Goal: Information Seeking & Learning: Learn about a topic

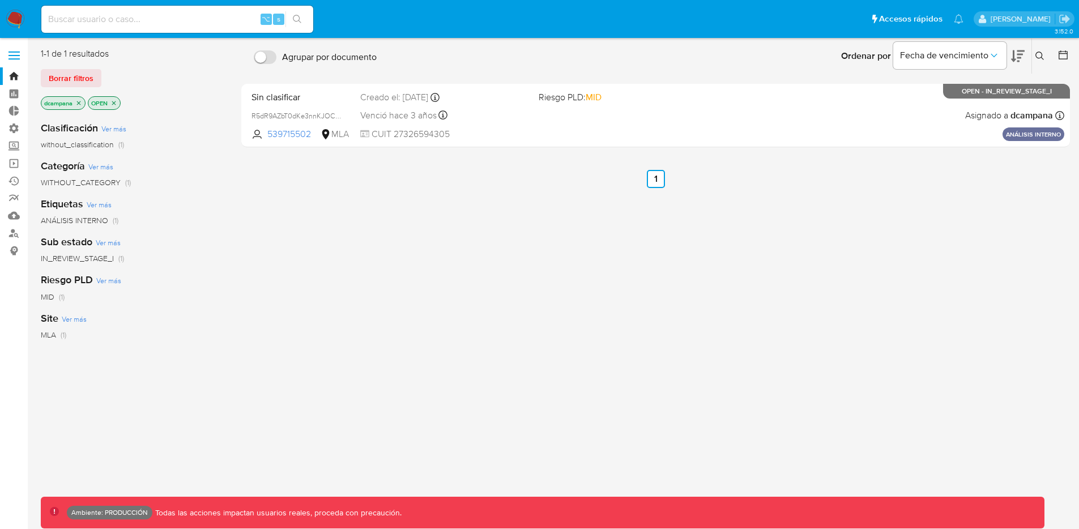
click at [14, 52] on span at bounding box center [13, 52] width 11 height 2
click at [0, 0] on input "checkbox" at bounding box center [0, 0] width 0 height 0
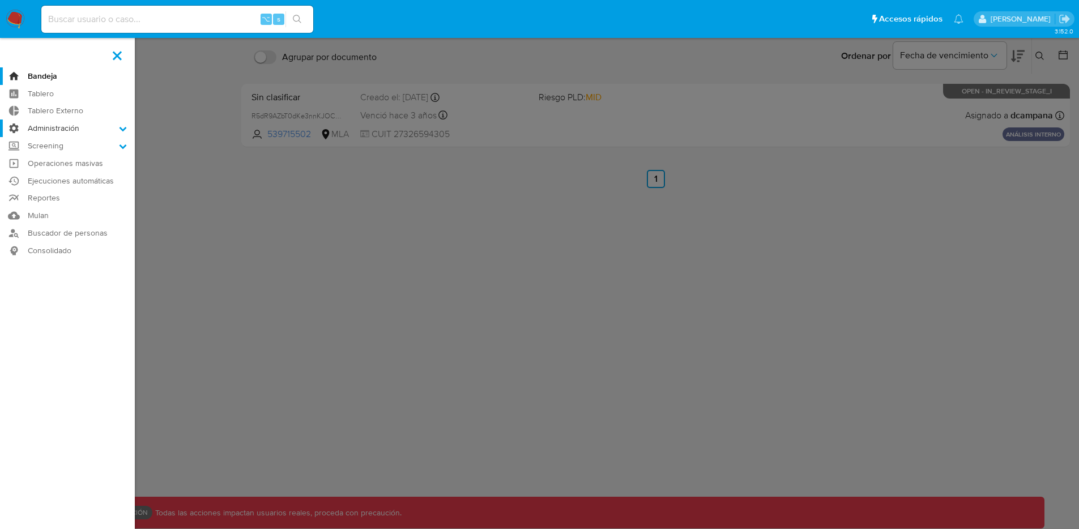
click at [53, 134] on label "Administración" at bounding box center [67, 129] width 135 height 18
click at [0, 0] on input "Administración" at bounding box center [0, 0] width 0 height 0
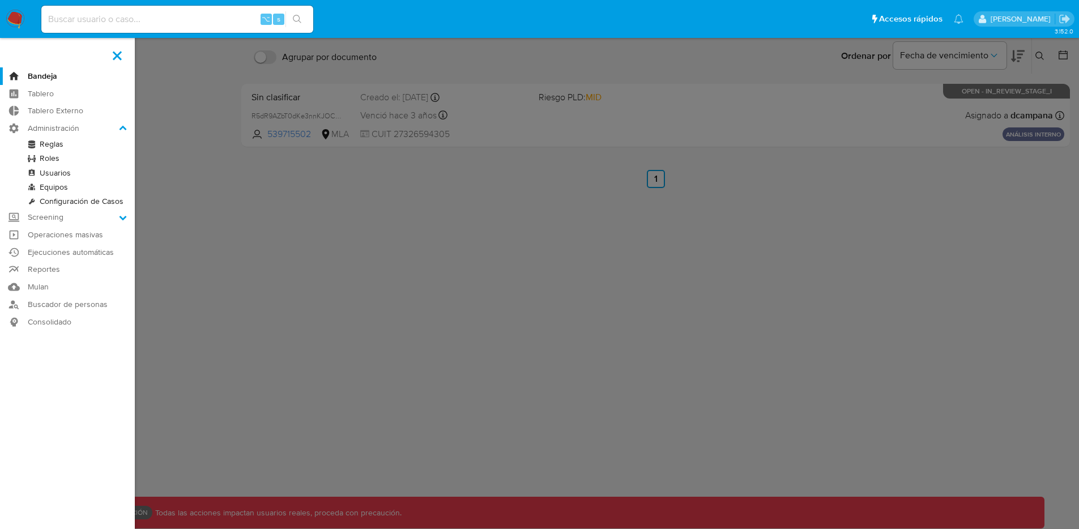
click at [49, 143] on link "Reglas" at bounding box center [67, 144] width 135 height 14
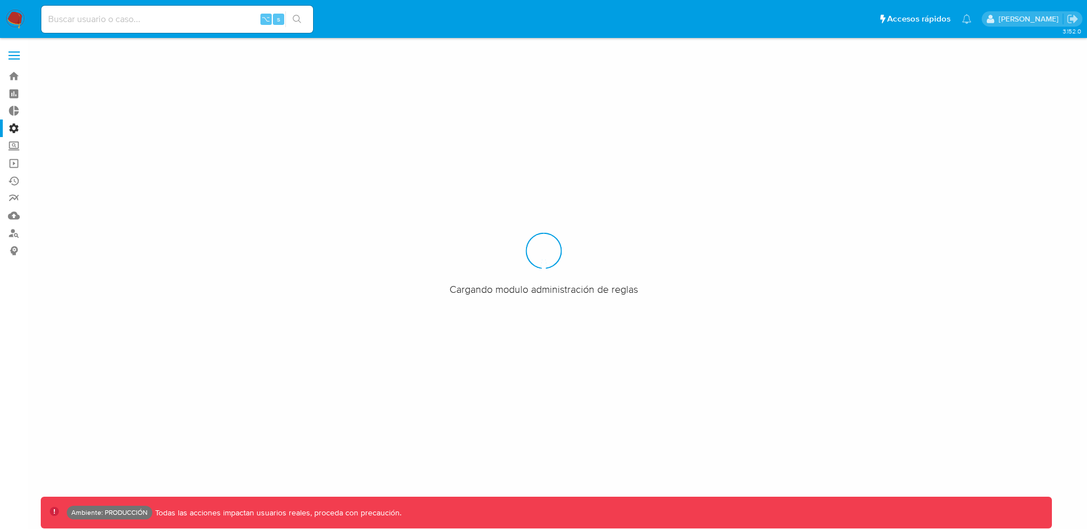
click at [7, 52] on label at bounding box center [14, 56] width 28 height 24
click at [0, 0] on input "checkbox" at bounding box center [0, 0] width 0 height 0
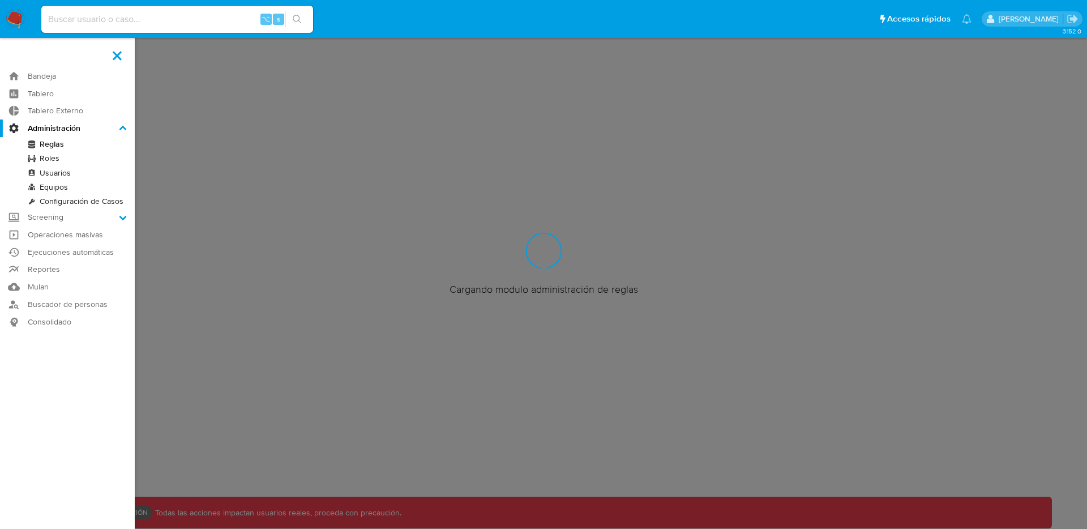
click at [48, 163] on link "Roles" at bounding box center [67, 158] width 135 height 14
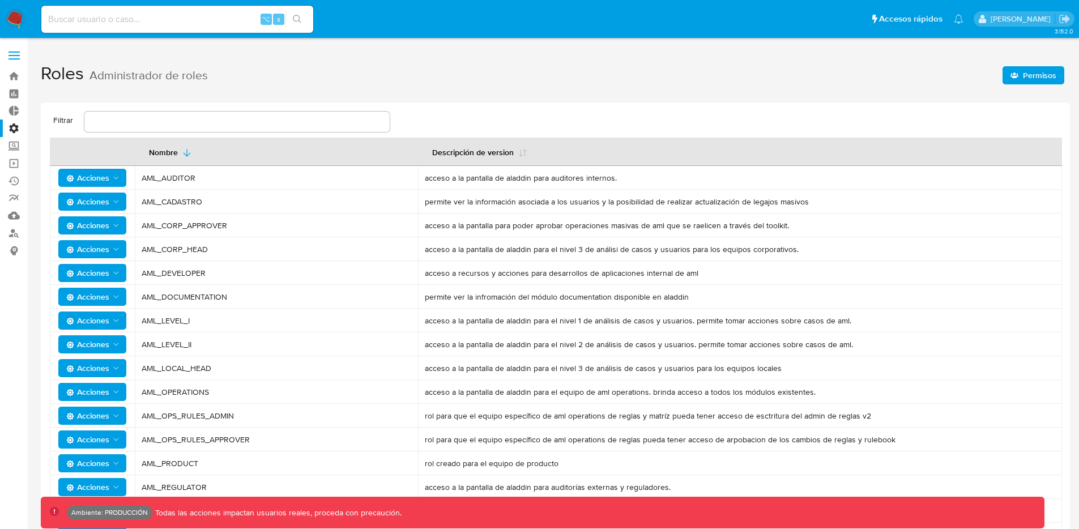
click at [1043, 76] on span "Permisos" at bounding box center [1039, 75] width 33 height 18
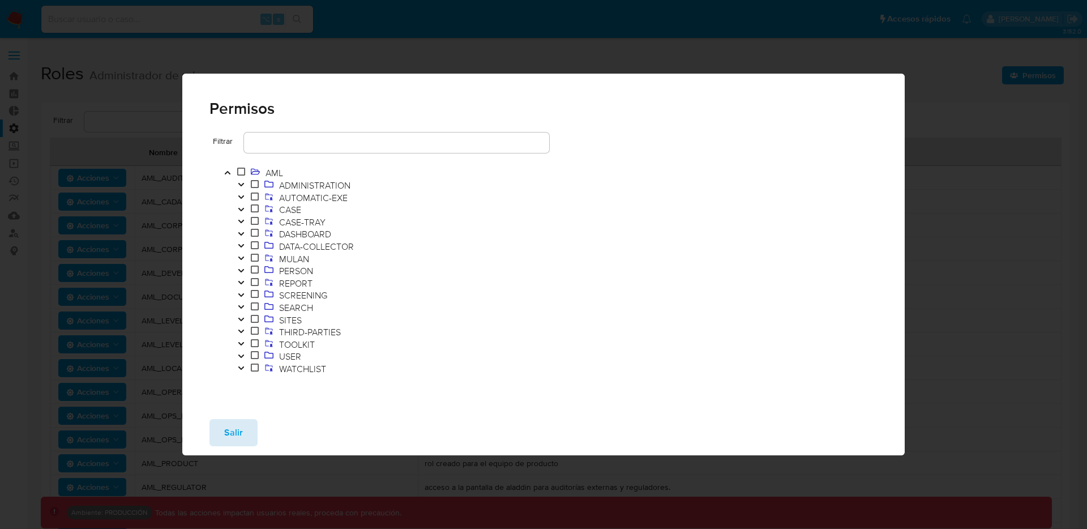
click at [231, 424] on span "Salir" at bounding box center [233, 432] width 19 height 25
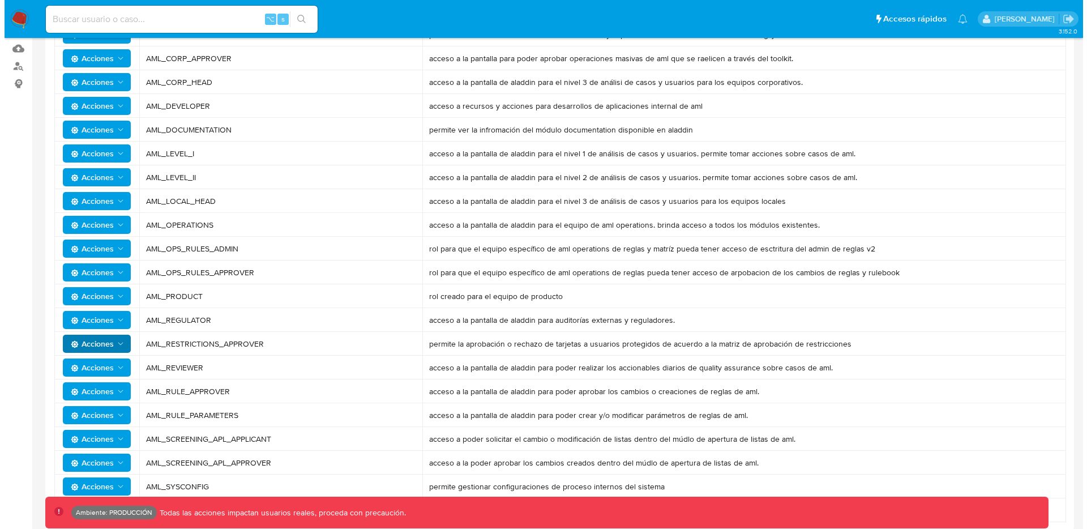
scroll to position [168, 0]
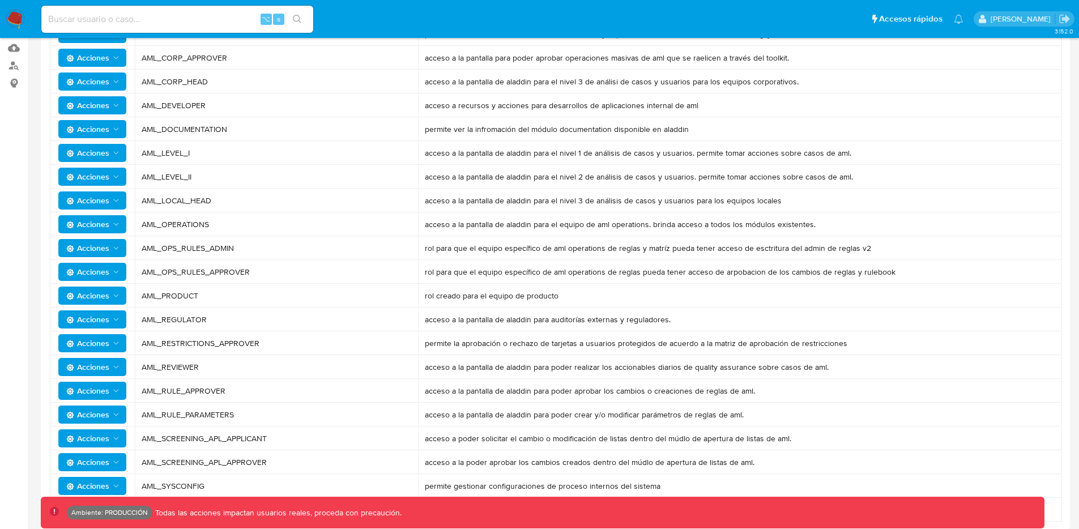
click at [112, 218] on span "Acciones" at bounding box center [93, 224] width 54 height 16
click at [91, 278] on button "Permisos" at bounding box center [95, 279] width 102 height 27
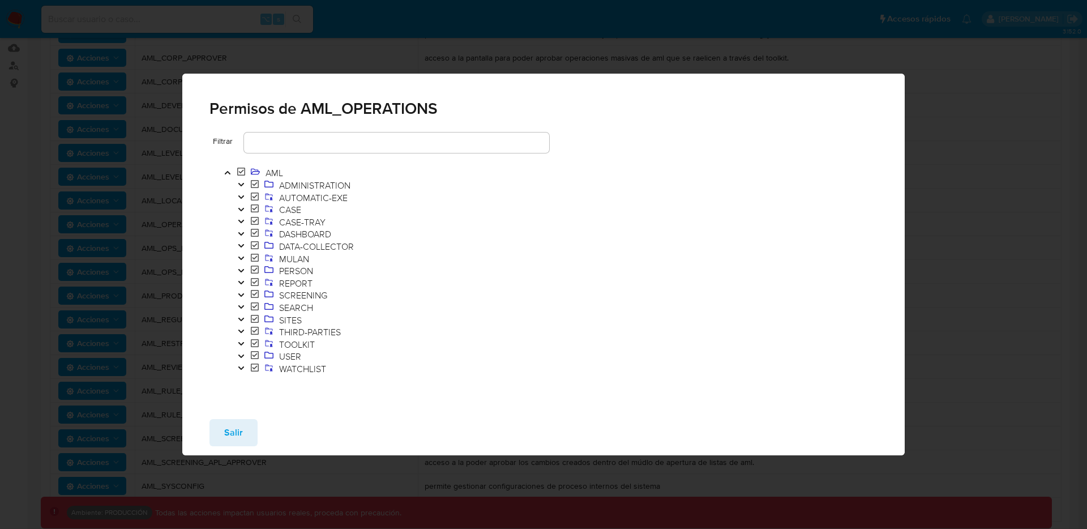
click at [237, 184] on icon "Toggle" at bounding box center [241, 184] width 8 height 7
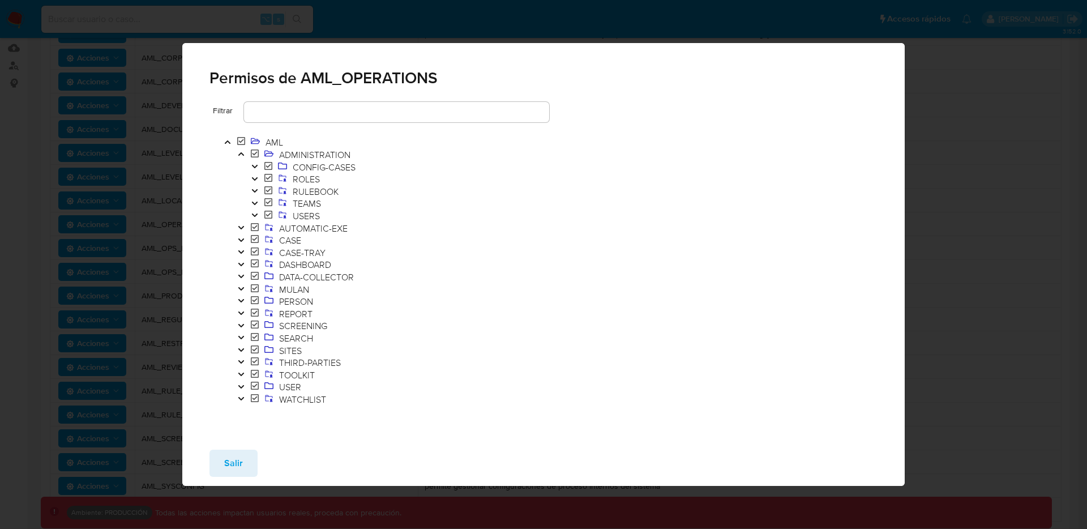
click at [244, 232] on button "Toggle" at bounding box center [241, 229] width 14 height 12
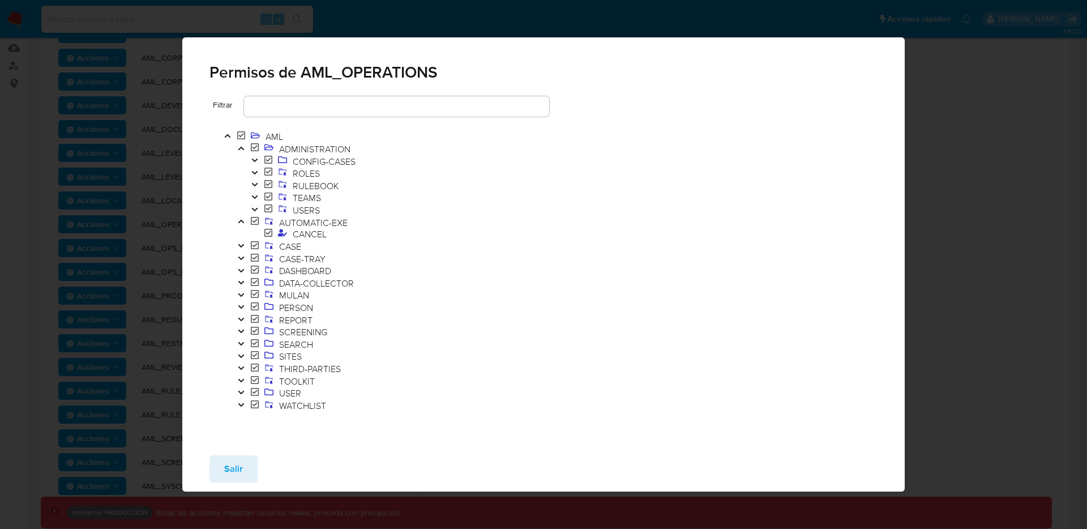
click at [237, 248] on icon "Toggle" at bounding box center [241, 245] width 8 height 7
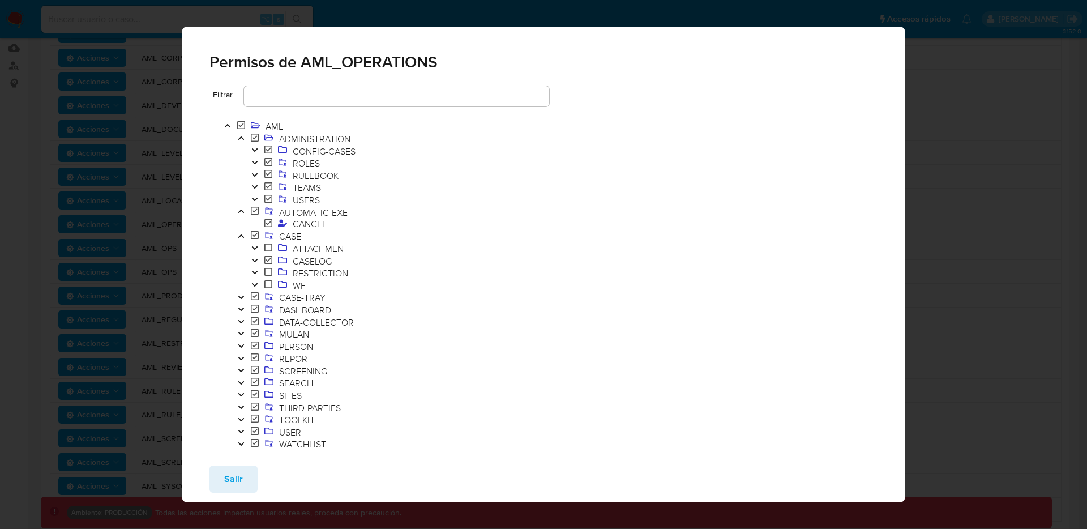
click at [242, 298] on icon "Toggle" at bounding box center [241, 297] width 8 height 7
drag, startPoint x: 243, startPoint y: 330, endPoint x: 243, endPoint y: 337, distance: 7.4
click at [243, 337] on button "Toggle" at bounding box center [241, 335] width 14 height 12
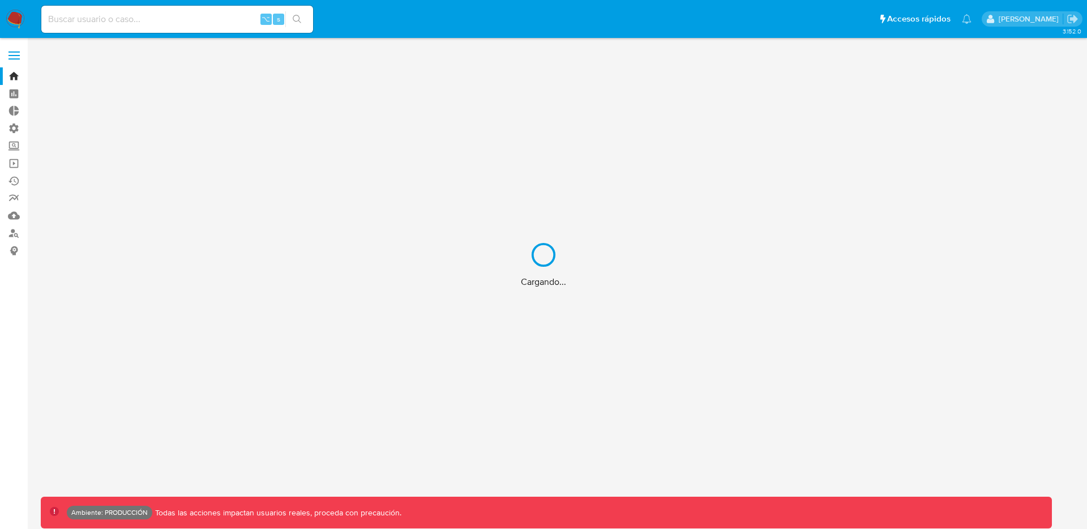
click at [209, 20] on div "Cargando..." at bounding box center [543, 264] width 1087 height 529
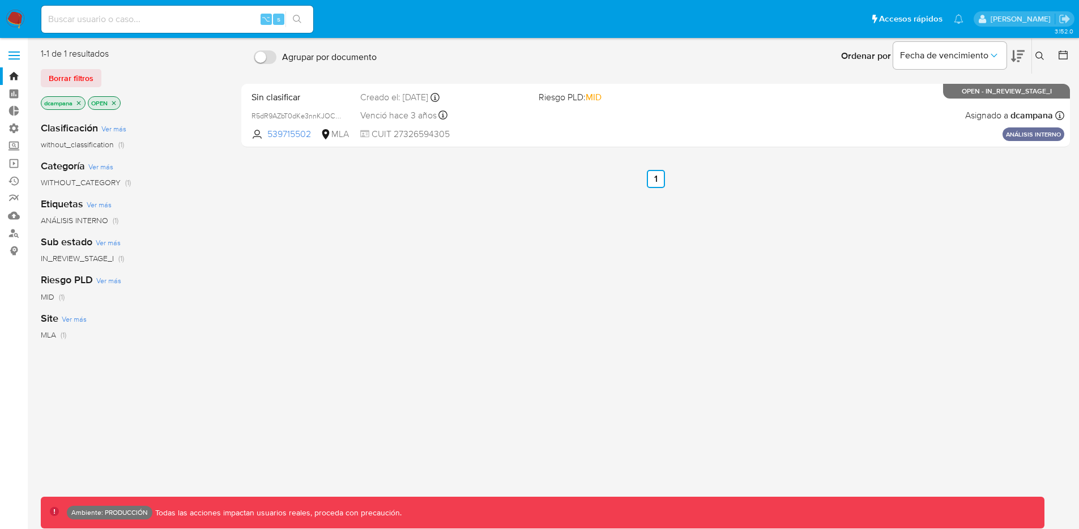
click at [186, 19] on input at bounding box center [177, 19] width 272 height 15
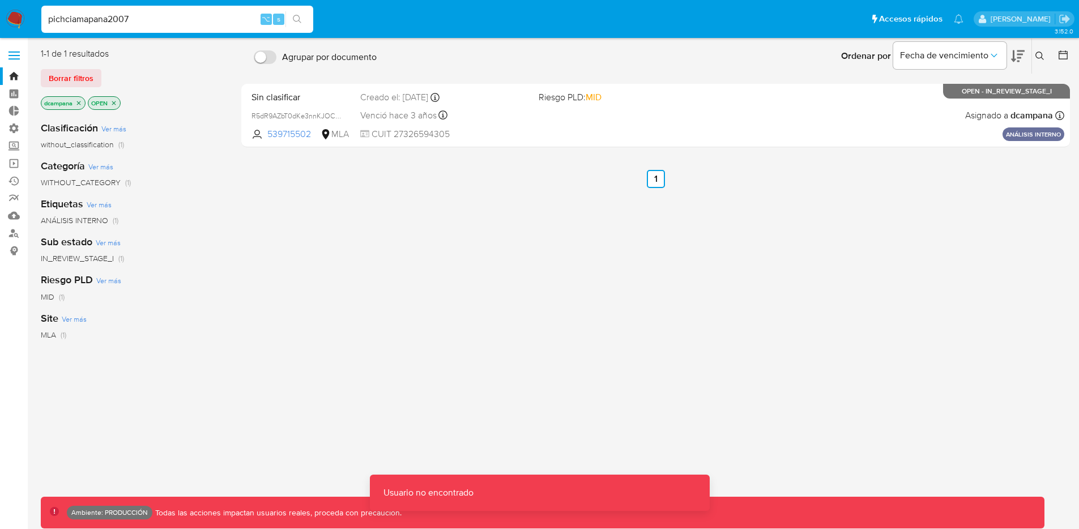
click at [70, 20] on input "pichciamapana2007" at bounding box center [177, 19] width 272 height 15
click at [87, 18] on input "pichcamapana2007" at bounding box center [177, 19] width 272 height 15
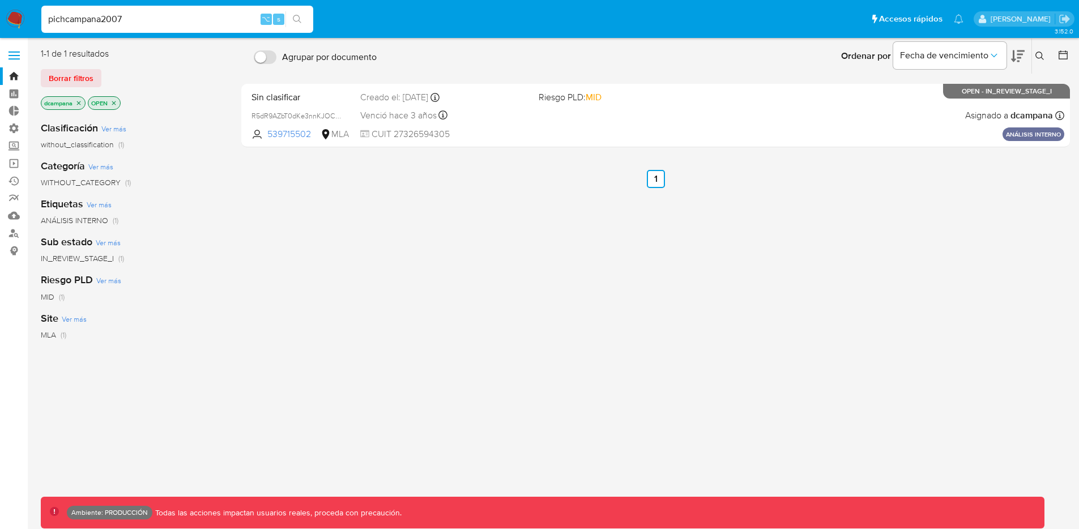
click at [64, 20] on input "pichcampana2007" at bounding box center [177, 19] width 272 height 15
type input "pichicampana2007"
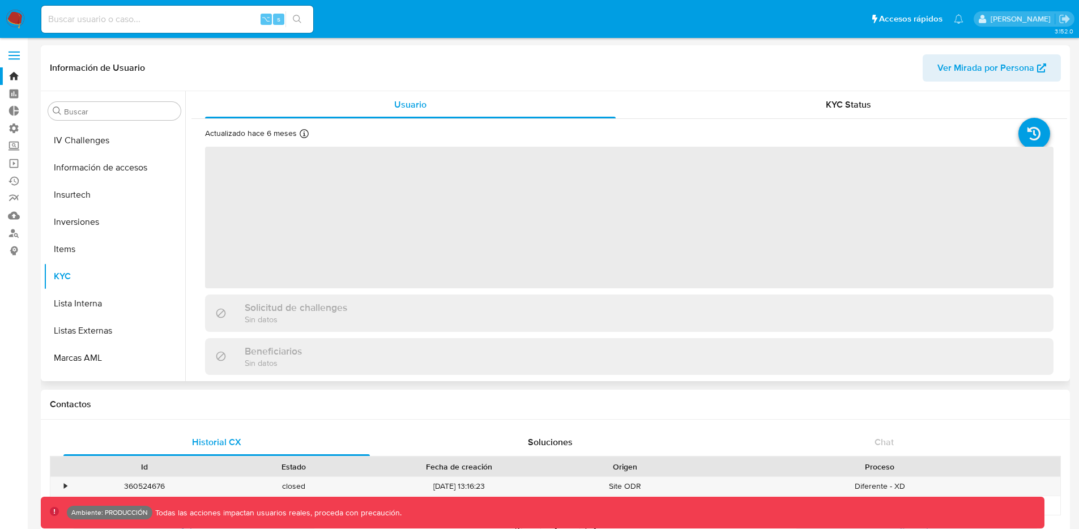
scroll to position [506, 0]
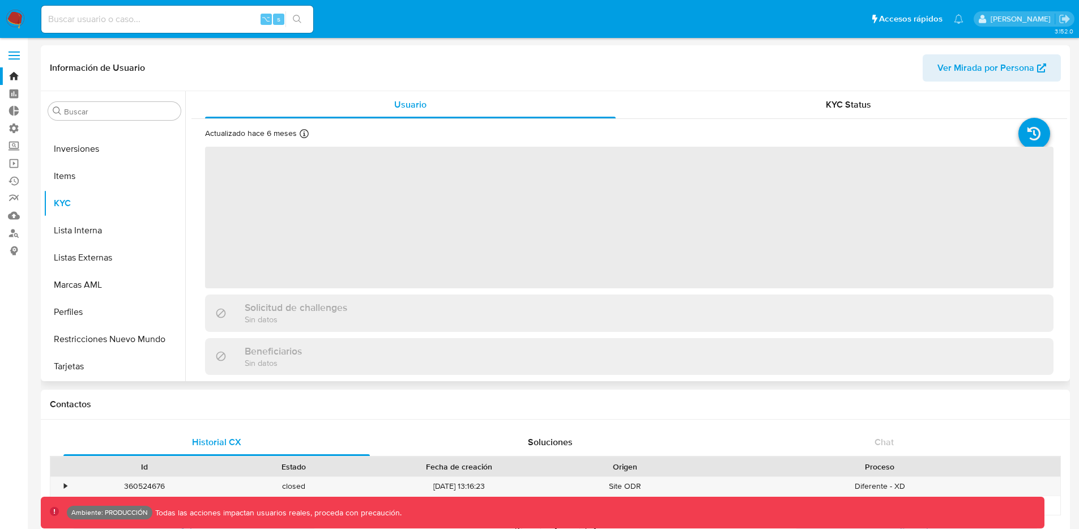
click at [940, 62] on span "Ver Mirada por Persona" at bounding box center [985, 67] width 97 height 27
select select "10"
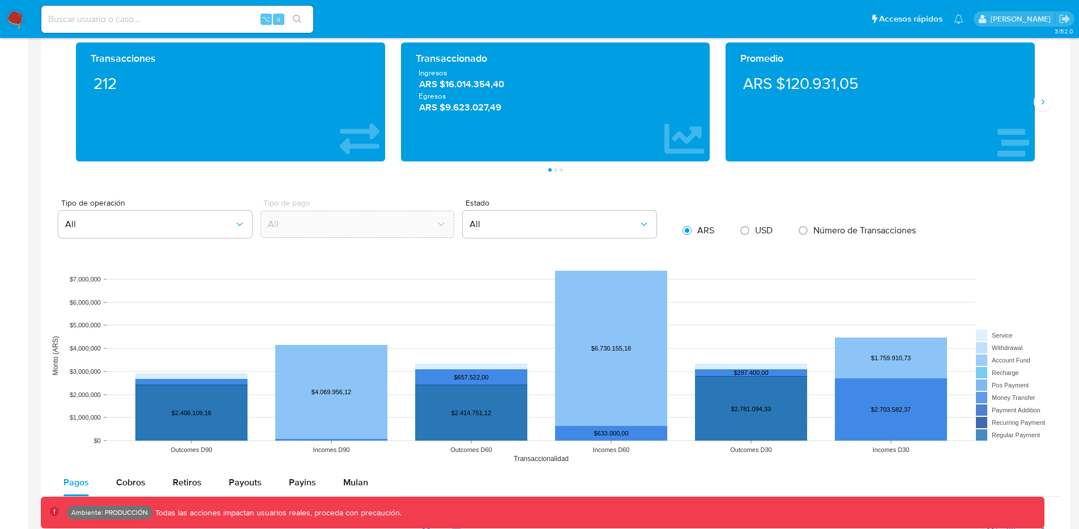
scroll to position [445, 0]
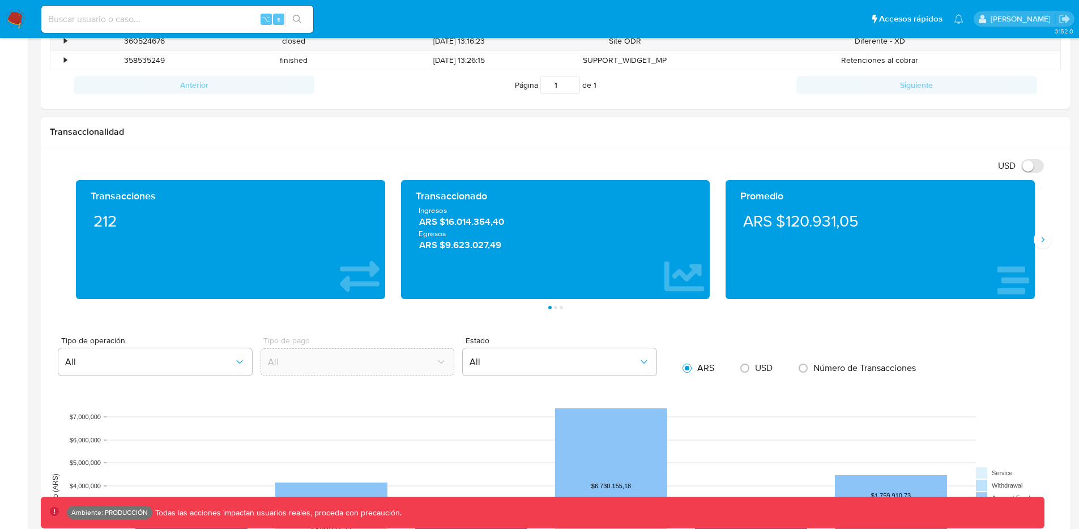
click at [1046, 248] on div "Transacciones 212 Transaccionado Ingresos ARS $16.014.354,40 Egresos ARS $9.623…" at bounding box center [555, 244] width 1011 height 129
click at [1044, 244] on button "Siguiente" at bounding box center [1043, 240] width 18 height 18
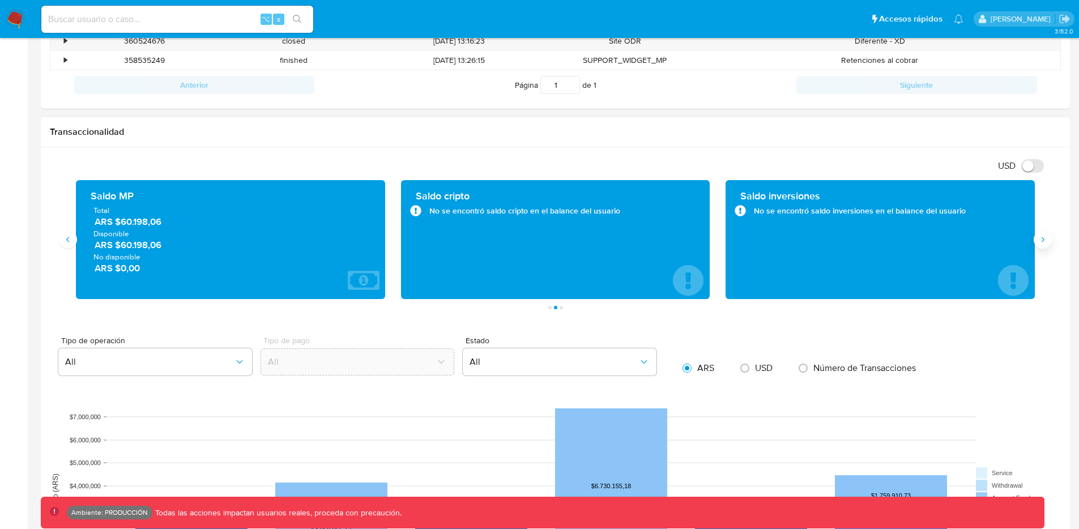
click at [1043, 243] on icon "Siguiente" at bounding box center [1042, 239] width 9 height 9
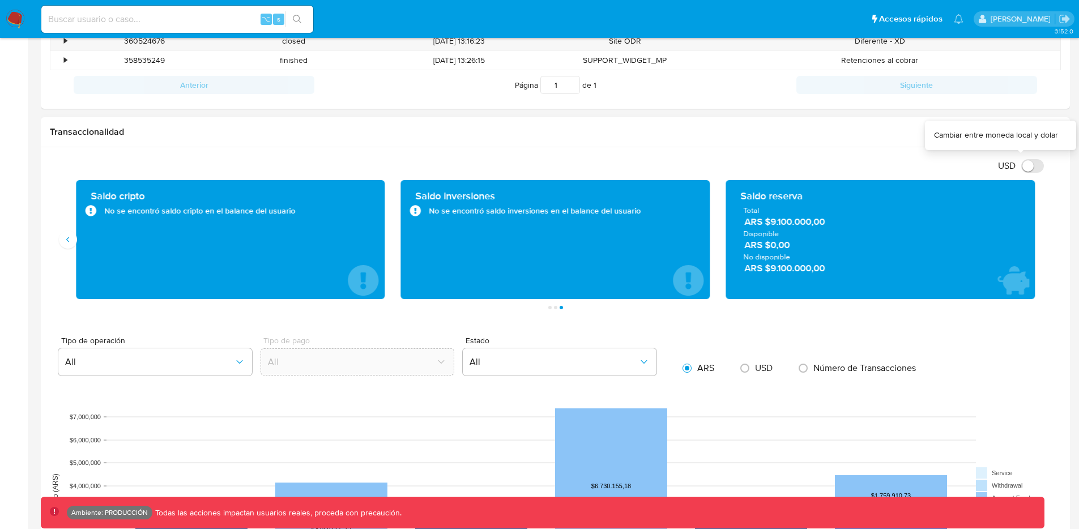
click at [1026, 167] on input "USD" at bounding box center [1032, 166] width 23 height 14
checkbox input "false"
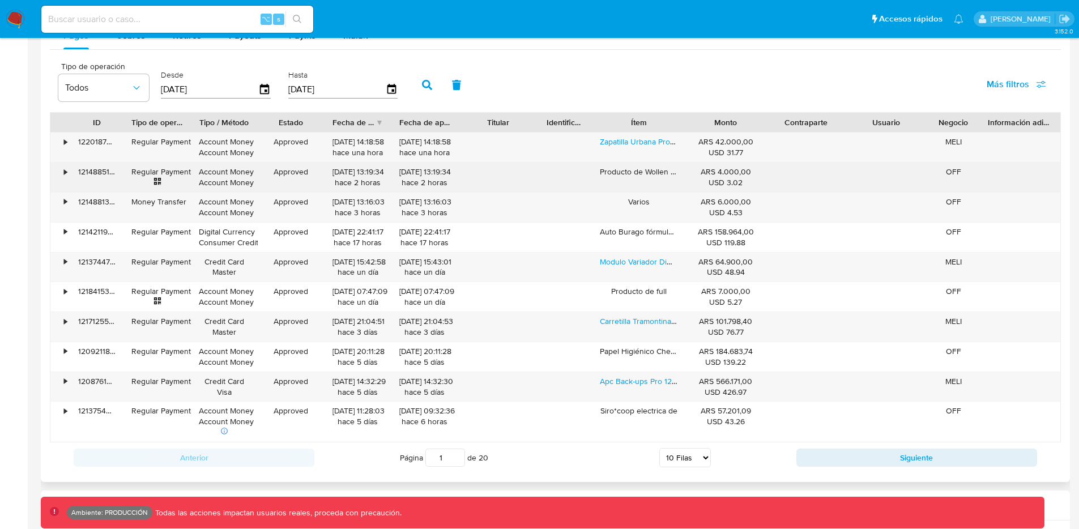
scroll to position [969, 0]
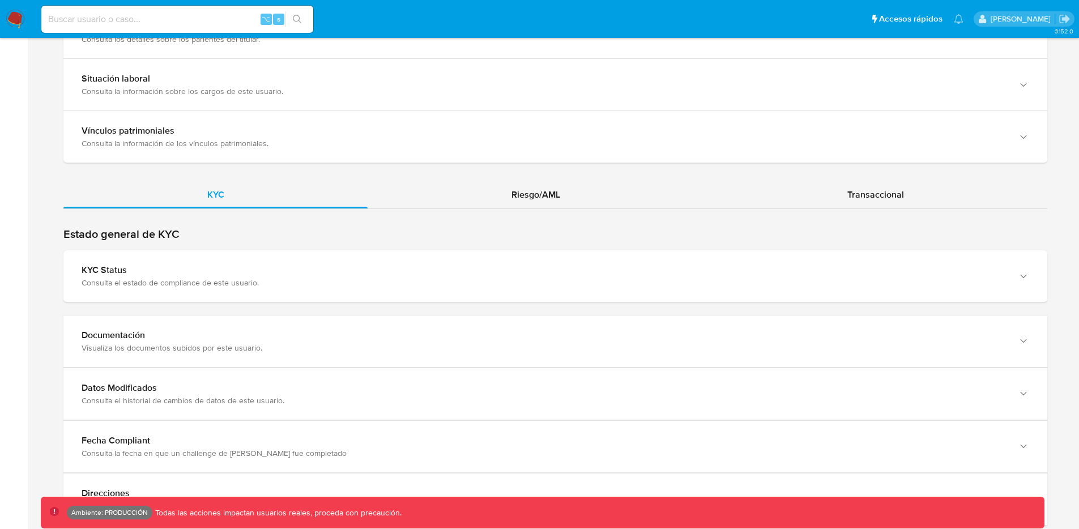
scroll to position [944, 0]
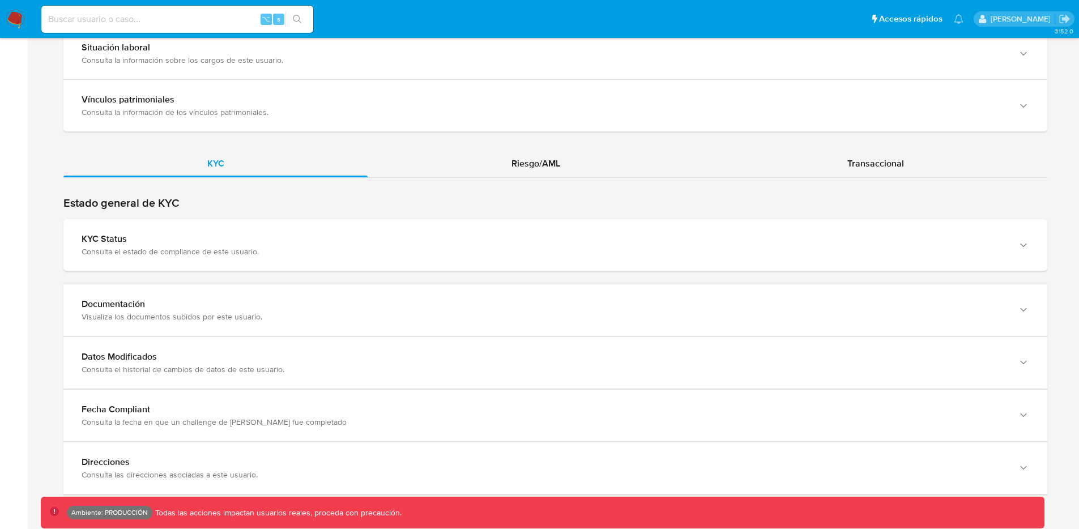
click at [556, 179] on div "KYC Riesgo/AML Transaccional" at bounding box center [555, 322] width 984 height 344
click at [566, 169] on div "Riesgo/AML" at bounding box center [536, 163] width 336 height 27
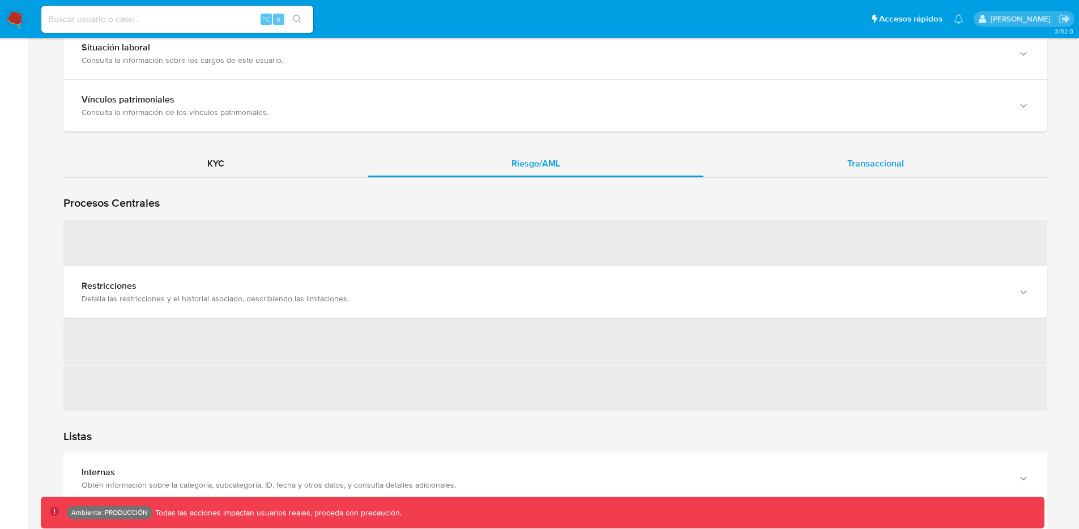
click at [813, 161] on div "Transaccional" at bounding box center [875, 163] width 344 height 27
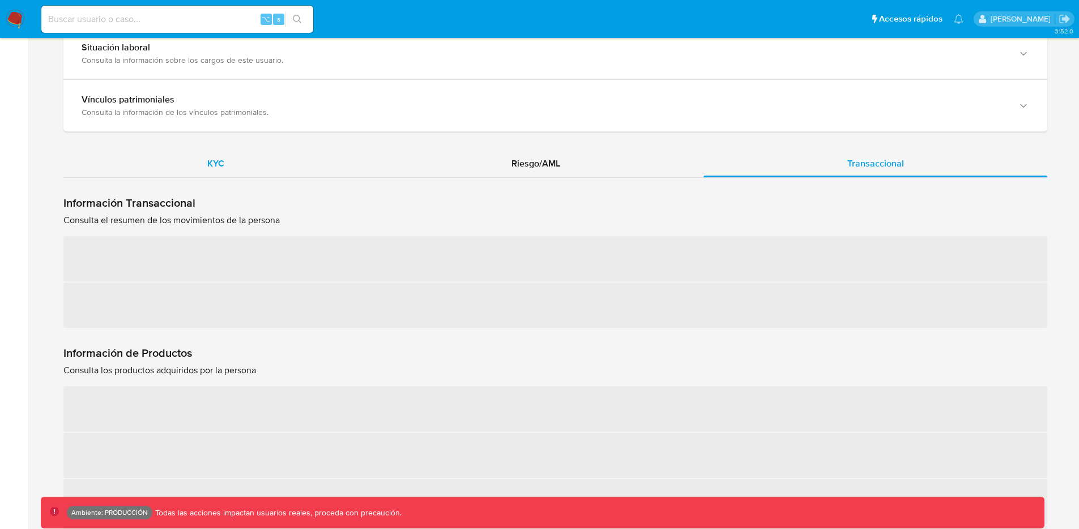
click at [233, 158] on div "KYC" at bounding box center [215, 163] width 304 height 27
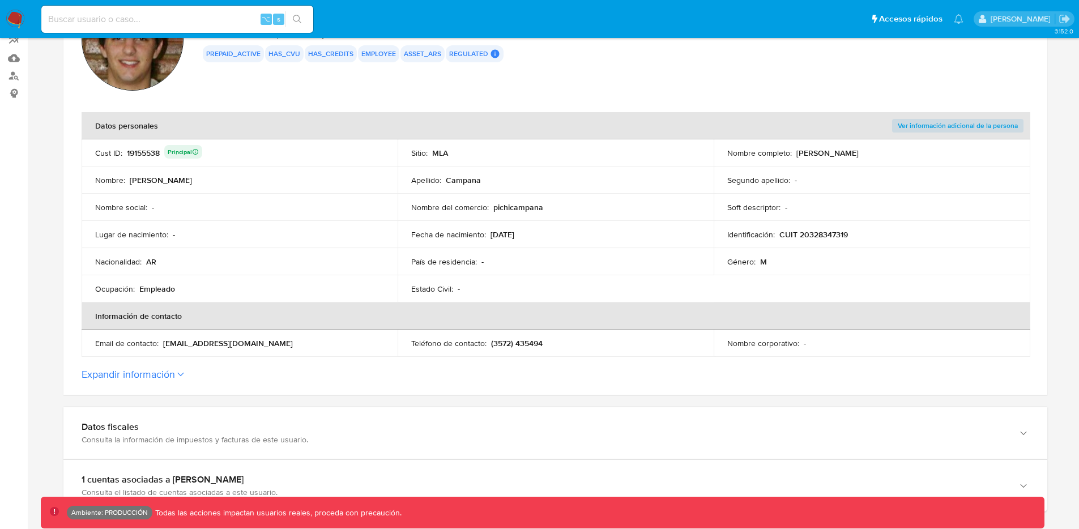
scroll to position [0, 0]
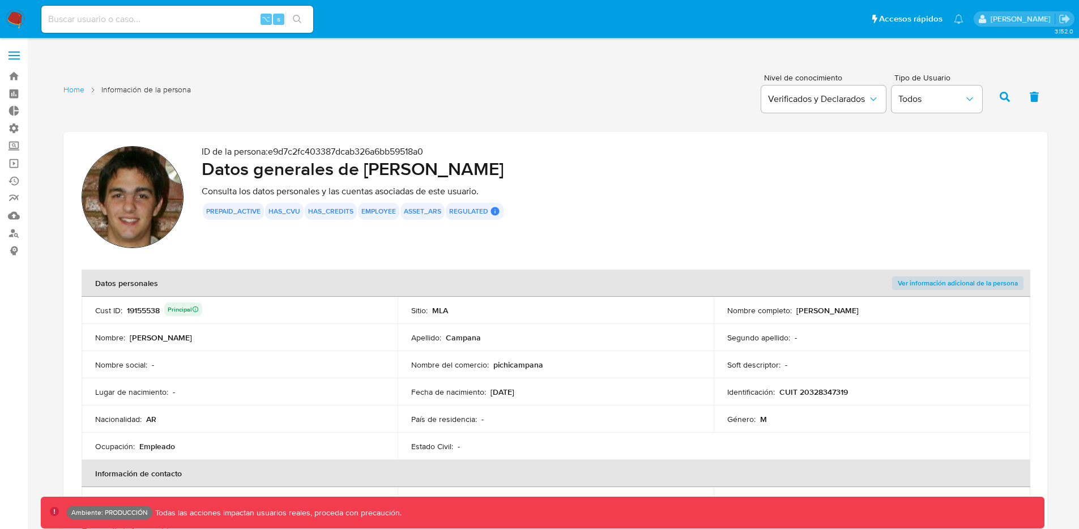
click at [120, 190] on img at bounding box center [133, 197] width 102 height 102
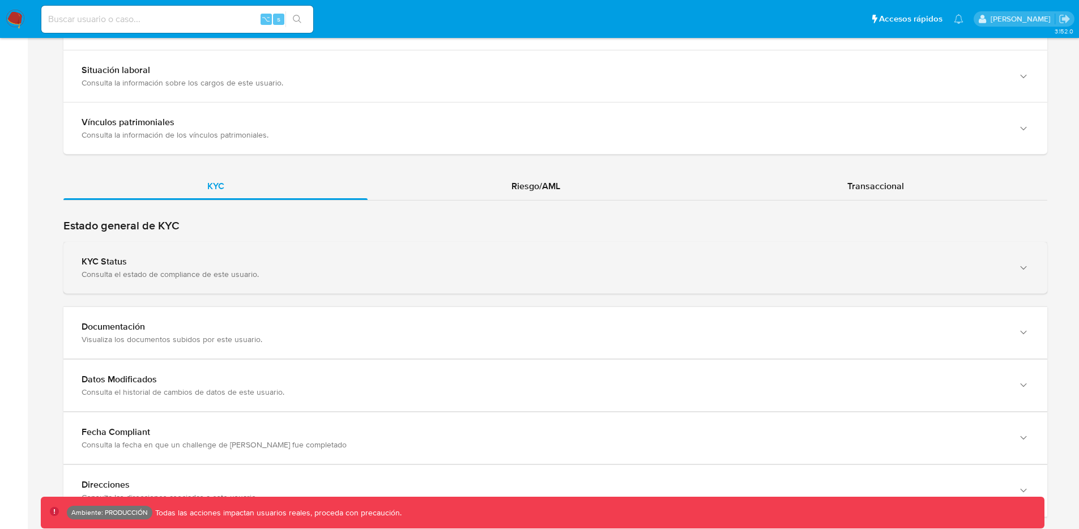
scroll to position [944, 0]
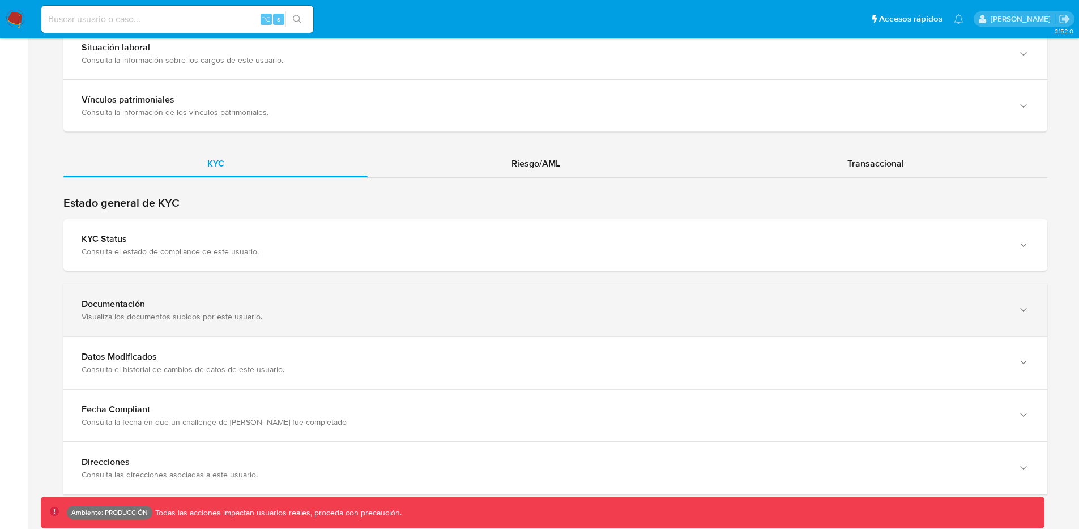
click at [358, 293] on div "Documentación Visualiza los documentos subidos por este usuario." at bounding box center [555, 310] width 984 height 52
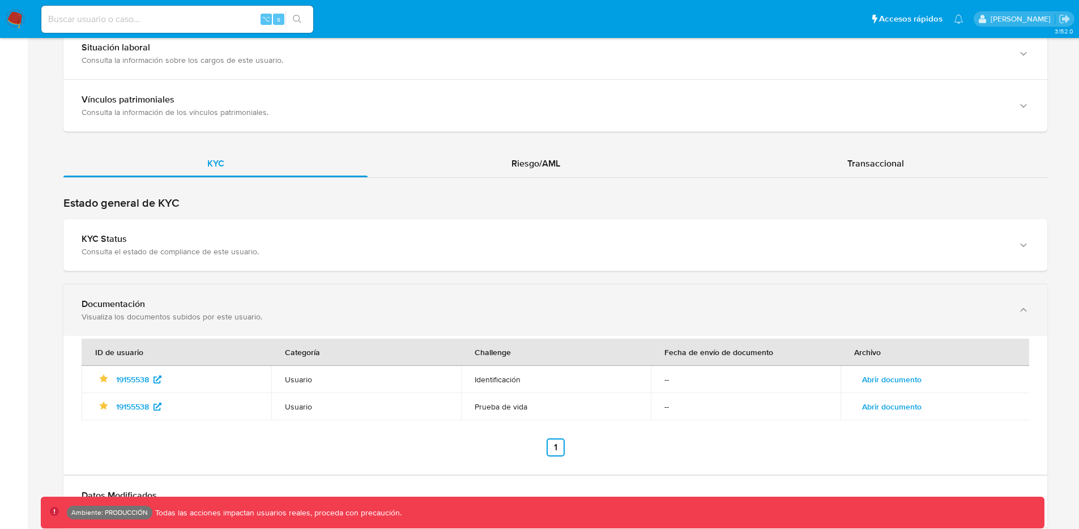
click at [357, 292] on div "Documentación Visualiza los documentos subidos por este usuario." at bounding box center [555, 310] width 984 height 52
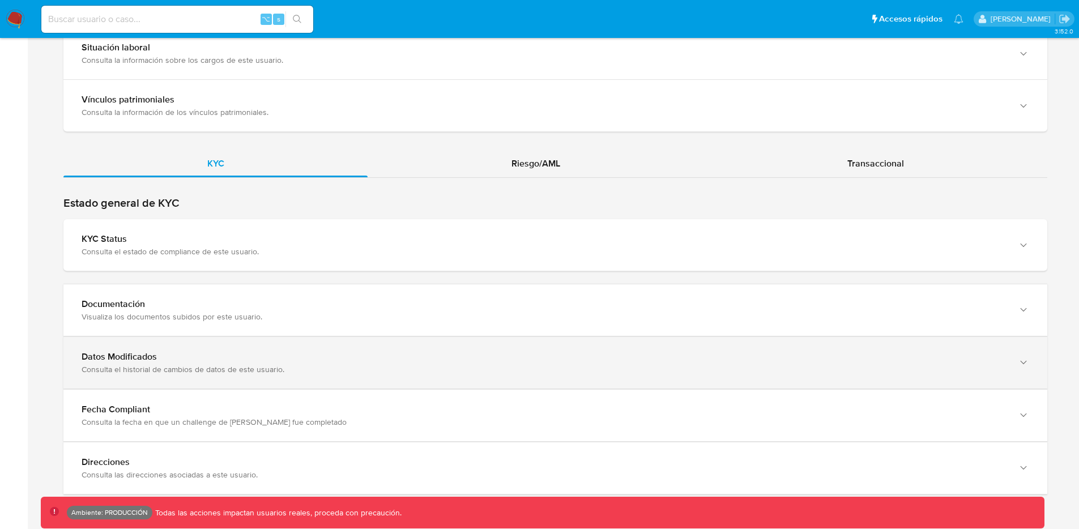
click at [321, 352] on div "Datos Modificados" at bounding box center [544, 356] width 925 height 11
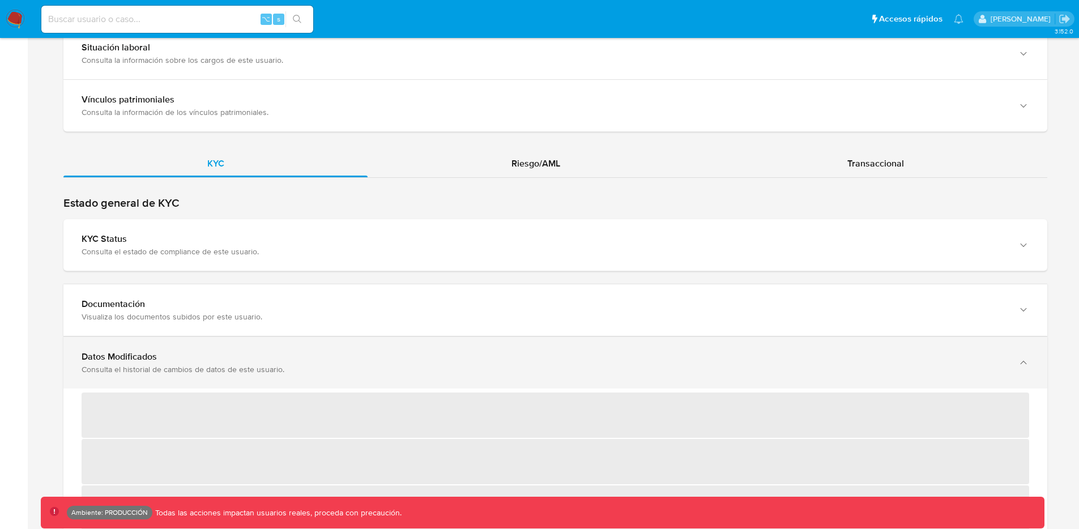
click at [319, 348] on div "Datos Modificados Consulta el historial de cambios de datos de este usuario." at bounding box center [555, 363] width 984 height 52
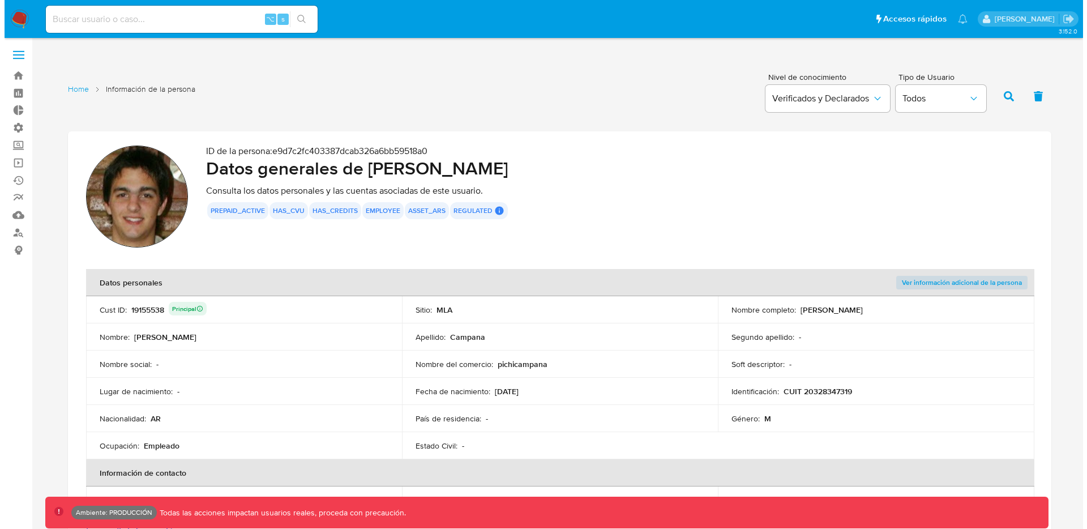
scroll to position [0, 0]
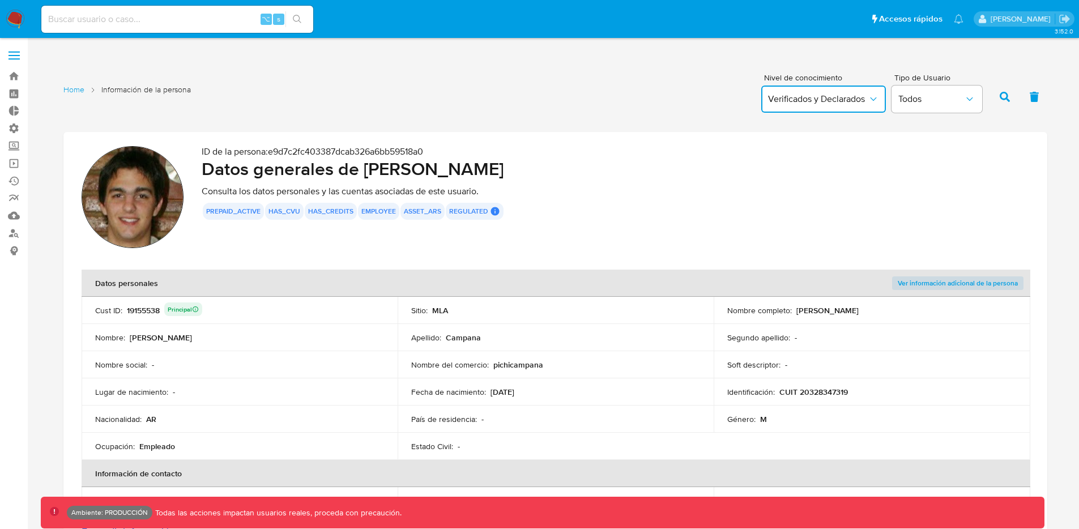
click at [833, 103] on span "Verificados y Declarados" at bounding box center [818, 98] width 100 height 11
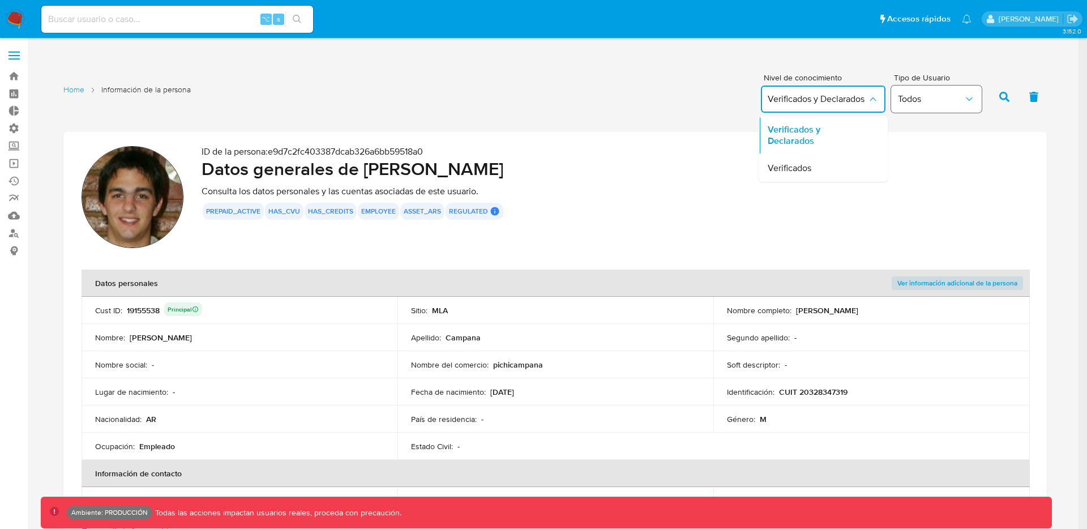
click at [923, 98] on span "Todos" at bounding box center [931, 98] width 66 height 11
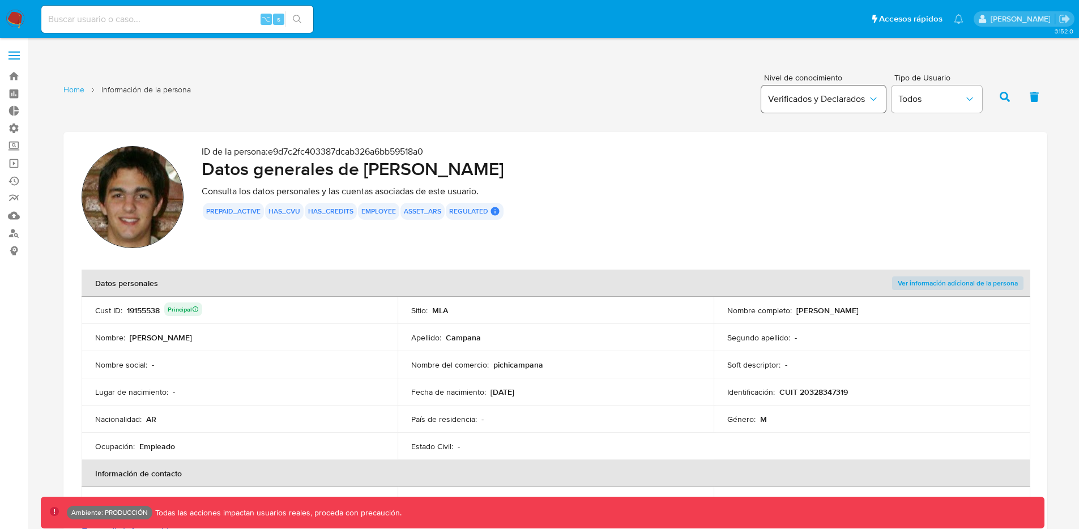
click at [830, 99] on span "Verificados y Declarados" at bounding box center [818, 98] width 100 height 11
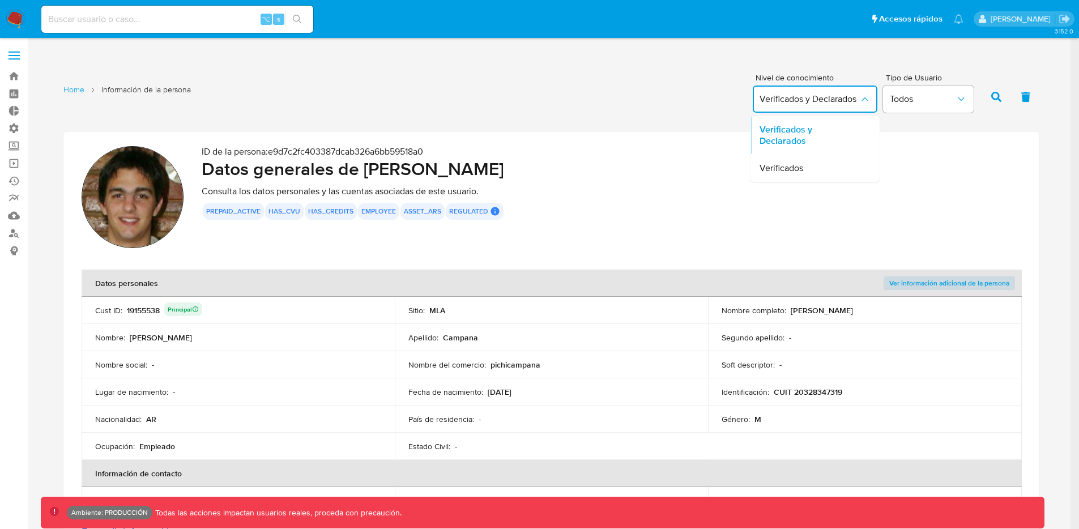
click at [636, 103] on div "Home Información de la persona Nivel de conocimiento Verificados y Declarados V…" at bounding box center [550, 95] width 975 height 55
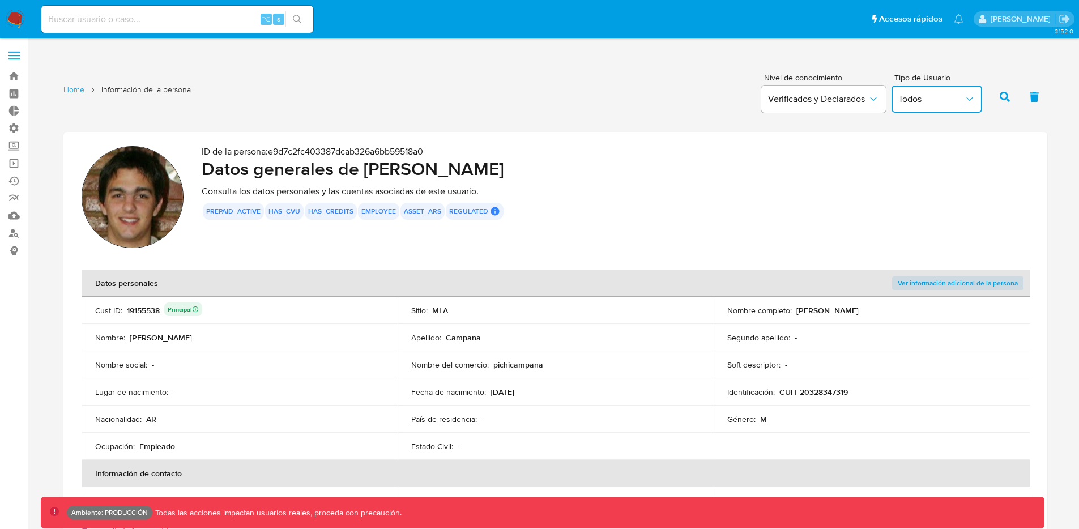
click at [916, 100] on span "Todos" at bounding box center [931, 98] width 66 height 11
click at [677, 88] on div "Home Información de la persona Nivel de conocimiento Verificados y Declarados T…" at bounding box center [555, 95] width 984 height 55
click at [896, 94] on button "Todos" at bounding box center [937, 99] width 91 height 27
click at [683, 96] on div "Home Información de la persona Nivel de conocimiento Verificados y Declarados T…" at bounding box center [559, 95] width 992 height 55
click at [956, 285] on span "Ver información adicional de la persona" at bounding box center [958, 283] width 120 height 11
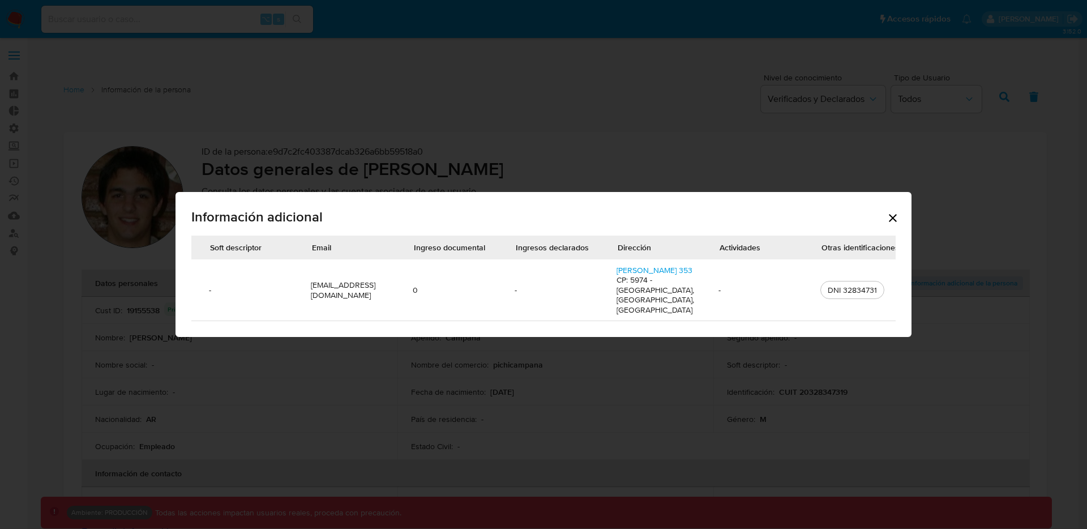
scroll to position [0, 524]
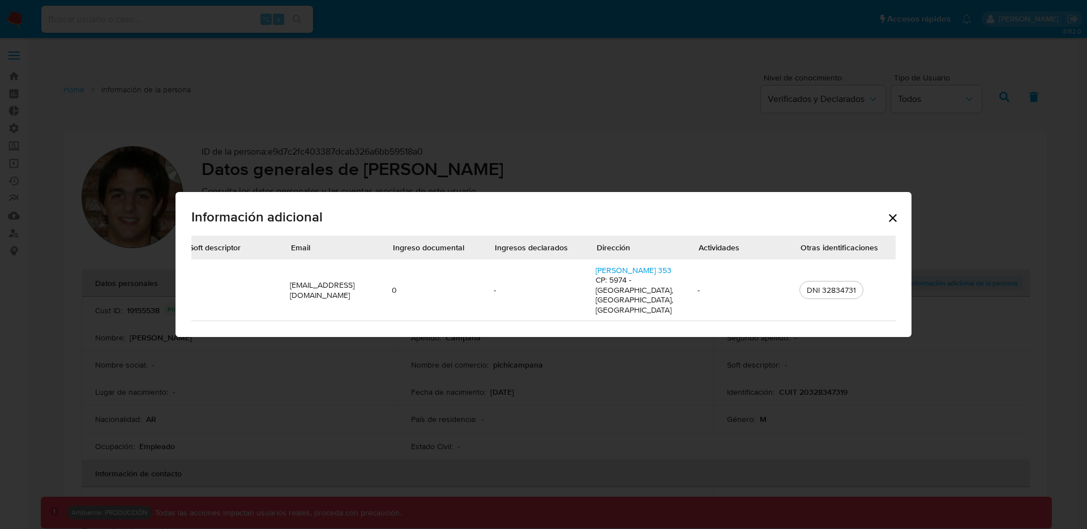
click at [844, 285] on div "DNI 32834731" at bounding box center [832, 290] width 58 height 10
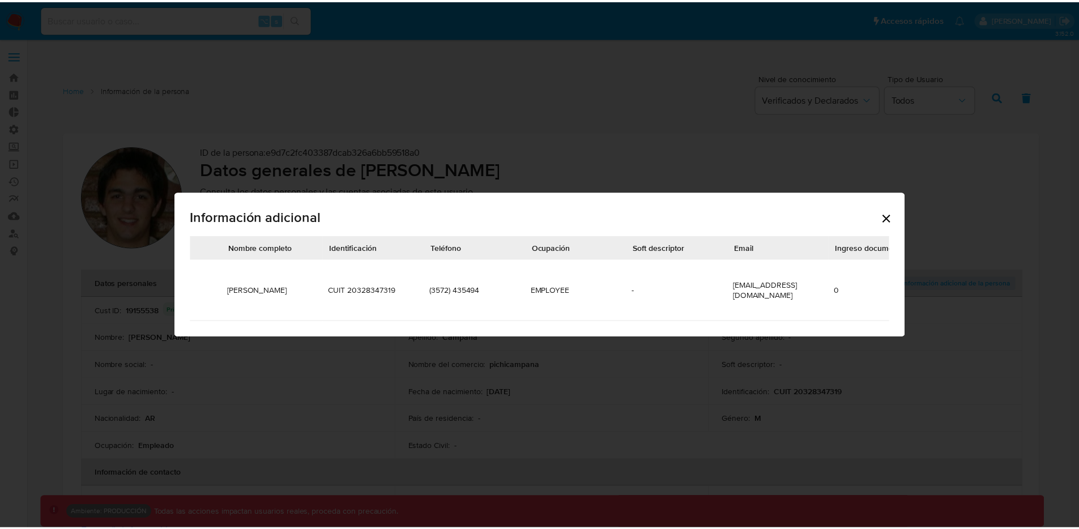
scroll to position [0, 0]
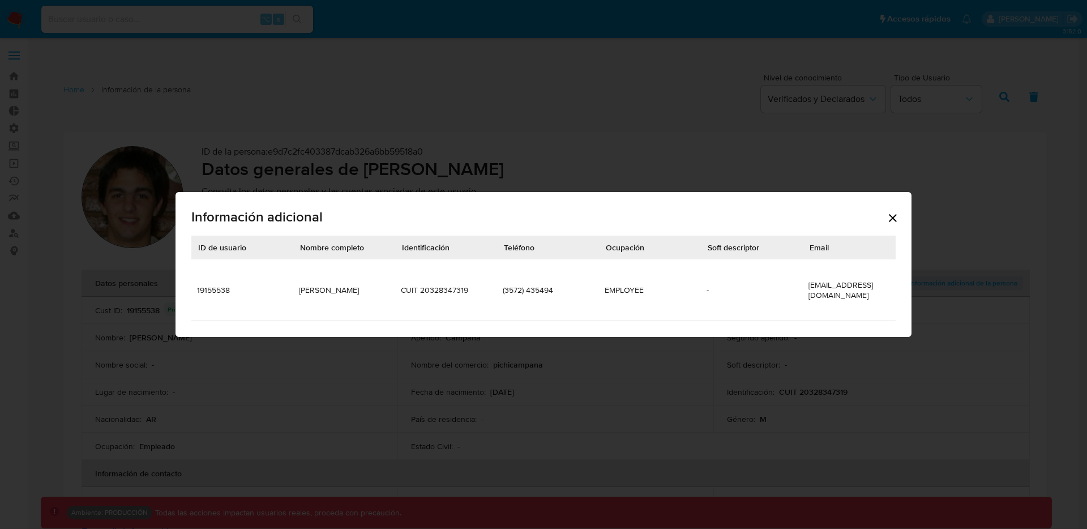
click at [888, 223] on icon "Cerrar" at bounding box center [893, 218] width 14 height 14
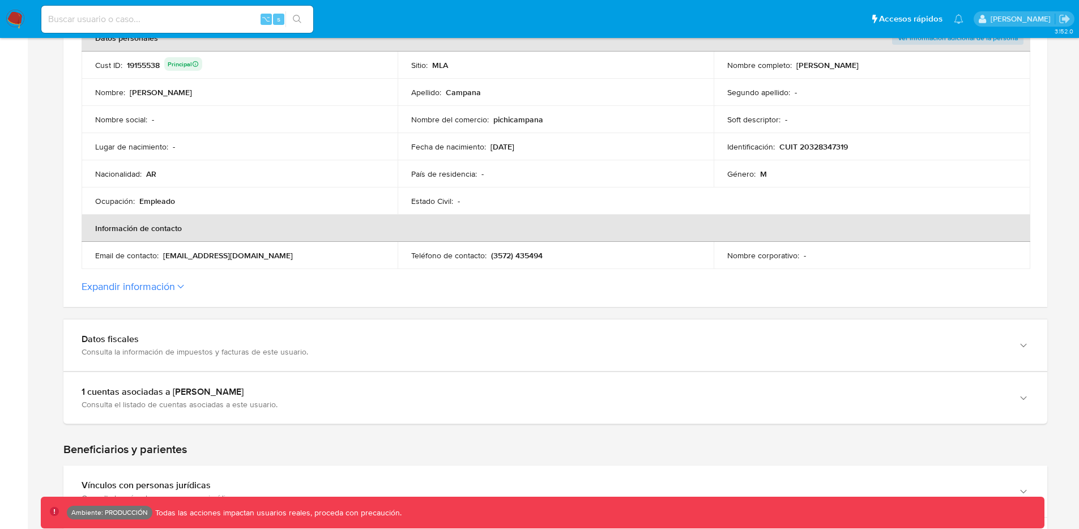
scroll to position [250, 0]
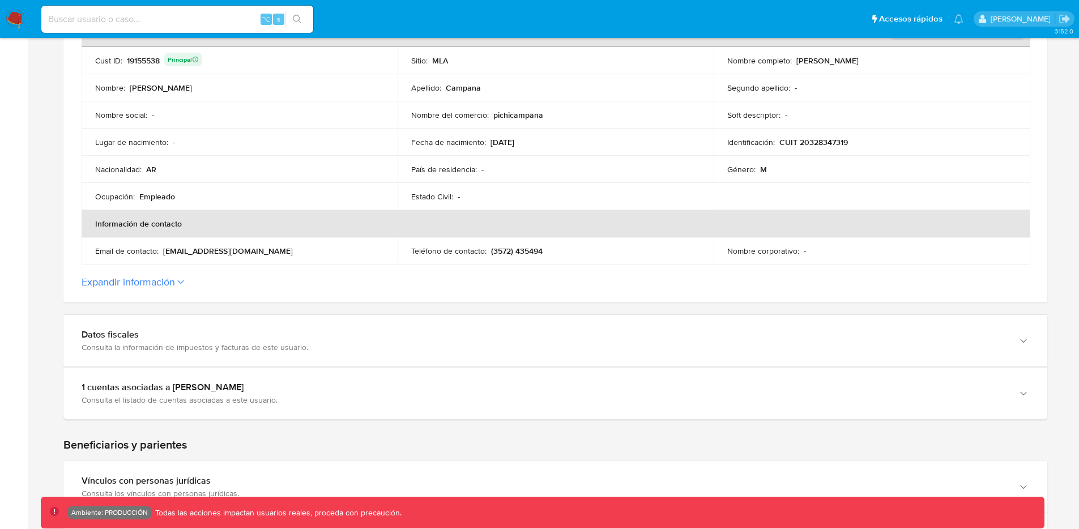
click at [185, 283] on label "Expandir información" at bounding box center [556, 282] width 948 height 12
click at [175, 283] on button "Expandir información" at bounding box center [128, 282] width 93 height 12
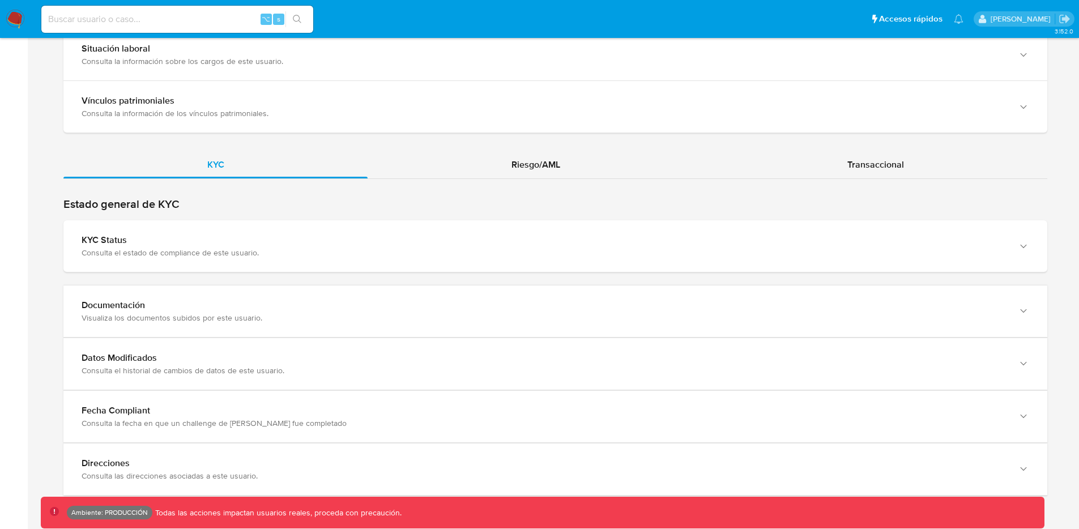
scroll to position [1161, 0]
